Goal: Communication & Community: Share content

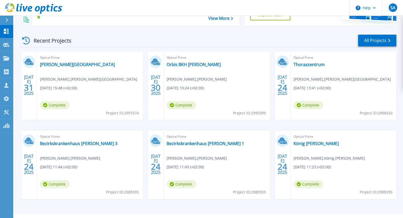
scroll to position [63, 0]
click at [374, 41] on link "All Projects" at bounding box center [377, 40] width 38 height 12
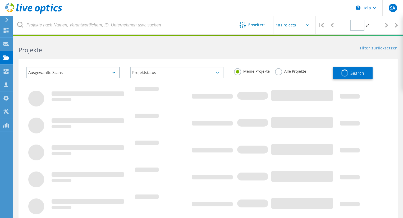
type input "1"
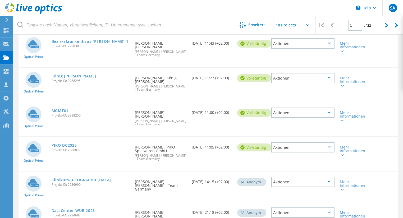
scroll to position [212, 0]
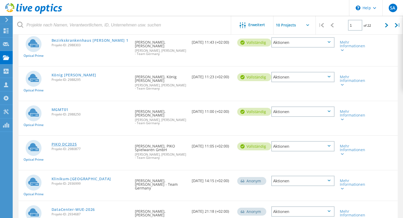
click at [64, 143] on link "PIKO DC2025" at bounding box center [64, 145] width 25 height 4
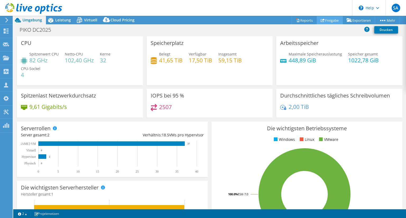
click at [326, 20] on link "Freigabe" at bounding box center [330, 20] width 26 height 8
select select "USD"
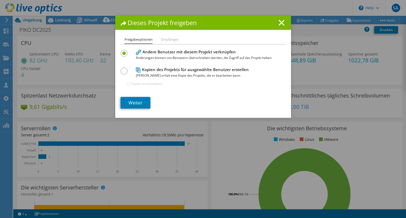
click at [172, 41] on li "Empfänger" at bounding box center [169, 39] width 17 height 7
click at [141, 102] on link "Weiter" at bounding box center [136, 103] width 30 height 12
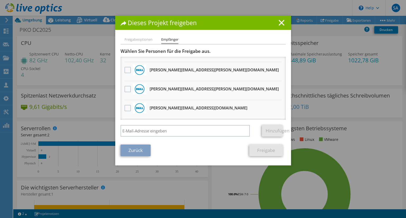
scroll to position [88, 0]
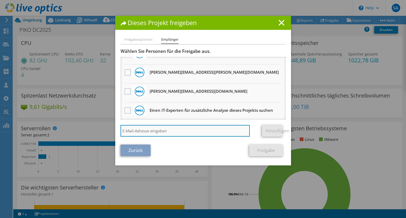
click at [156, 130] on input "search" at bounding box center [186, 131] width 130 height 12
type input "[EMAIL_ADDRESS][PERSON_NAME][DOMAIN_NAME]"
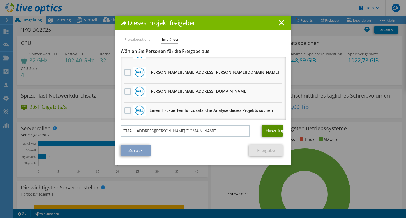
click at [267, 129] on link "Hinzufügen" at bounding box center [272, 131] width 21 height 12
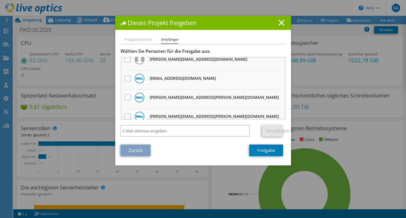
scroll to position [0, 0]
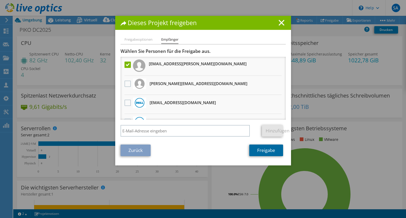
click at [266, 150] on link "Freigabe" at bounding box center [266, 151] width 34 height 12
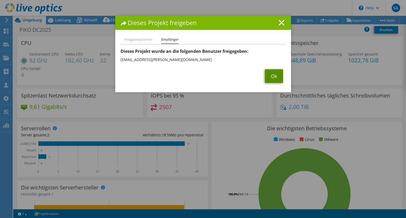
click at [275, 76] on link "Ok" at bounding box center [274, 76] width 18 height 14
